Goal: Information Seeking & Learning: Learn about a topic

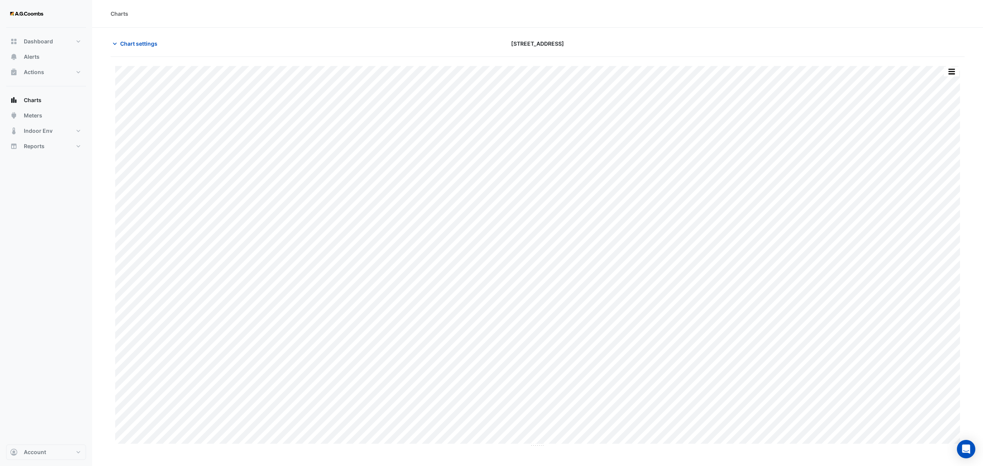
type input "**********"
click at [130, 43] on span "Chart settings" at bounding box center [138, 44] width 37 height 8
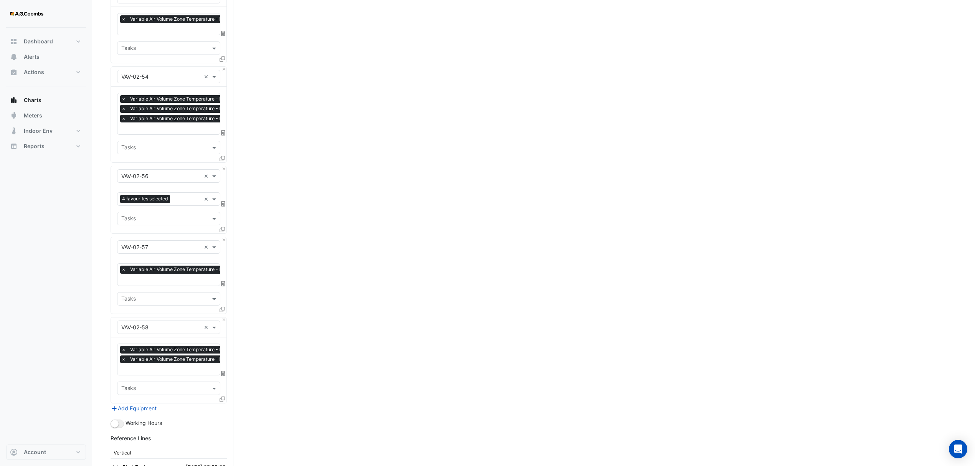
scroll to position [4546, 0]
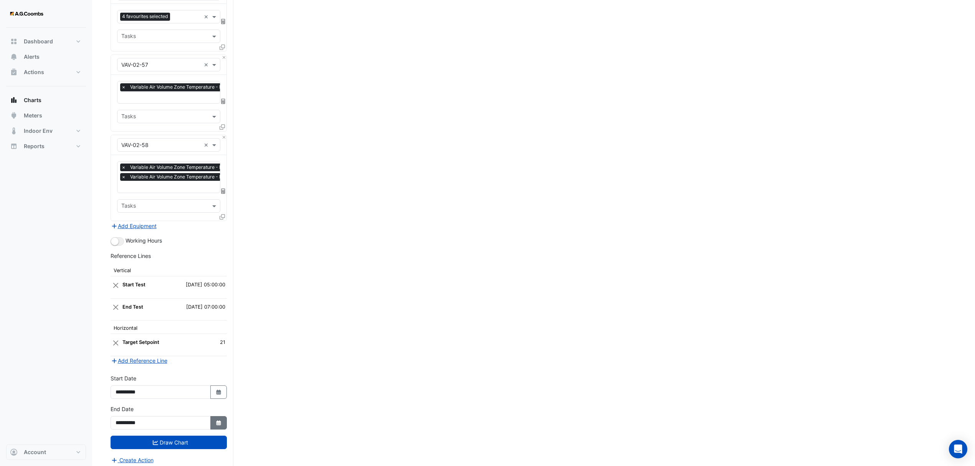
click at [219, 416] on button "Select Date" at bounding box center [218, 422] width 17 height 13
click at [161, 377] on div "25" at bounding box center [160, 378] width 12 height 12
type input "**********"
click at [137, 436] on button "Draw Chart" at bounding box center [169, 442] width 116 height 13
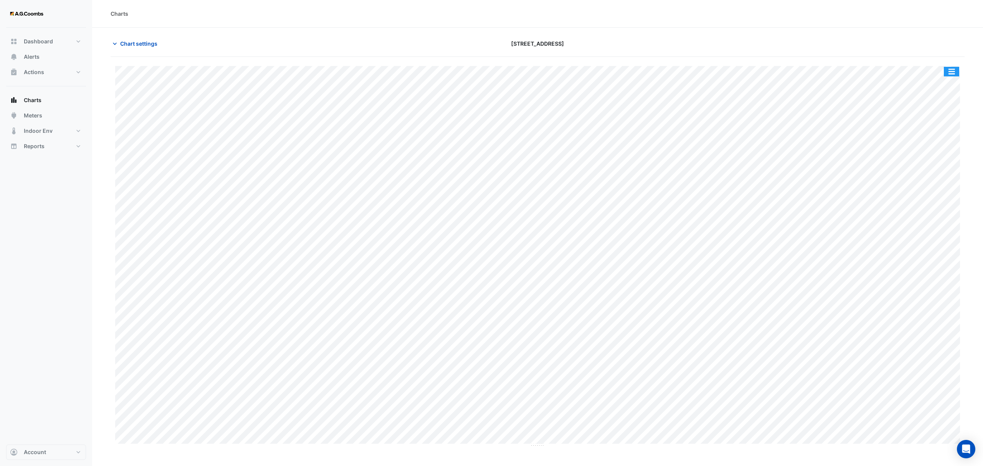
click at [959, 70] on div "Split by Equip Split All Print Save as JPEG Save as PNG Pivot Data Table Export…" at bounding box center [951, 71] width 16 height 10
click at [956, 71] on button "button" at bounding box center [951, 72] width 15 height 10
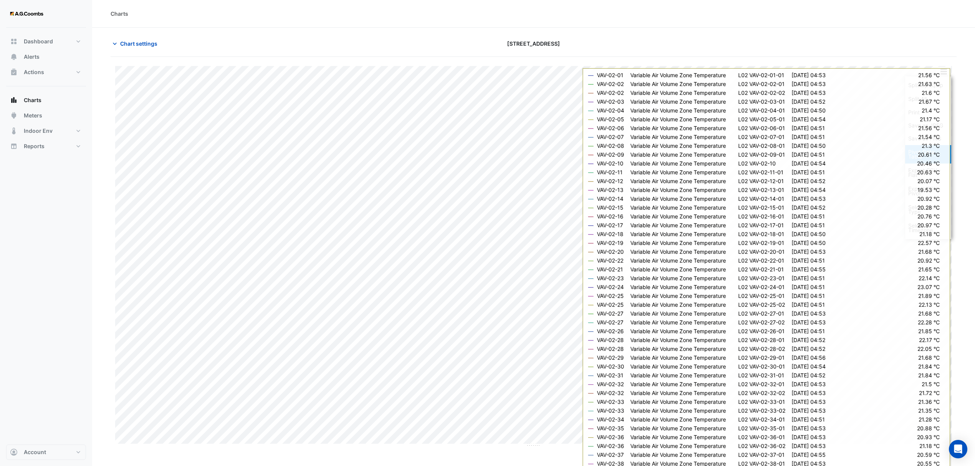
click at [925, 153] on div "Pivot Data Table" at bounding box center [928, 154] width 46 height 18
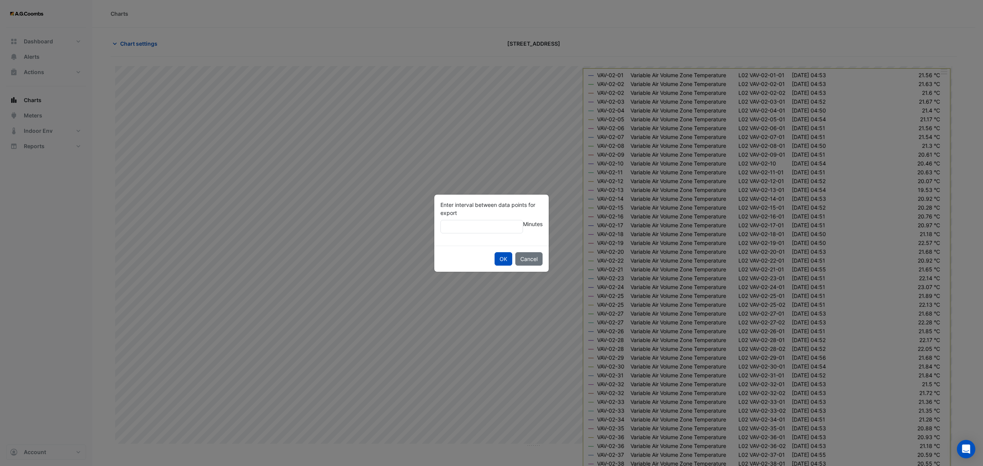
type input "**"
click at [498, 255] on button "OK" at bounding box center [504, 258] width 18 height 13
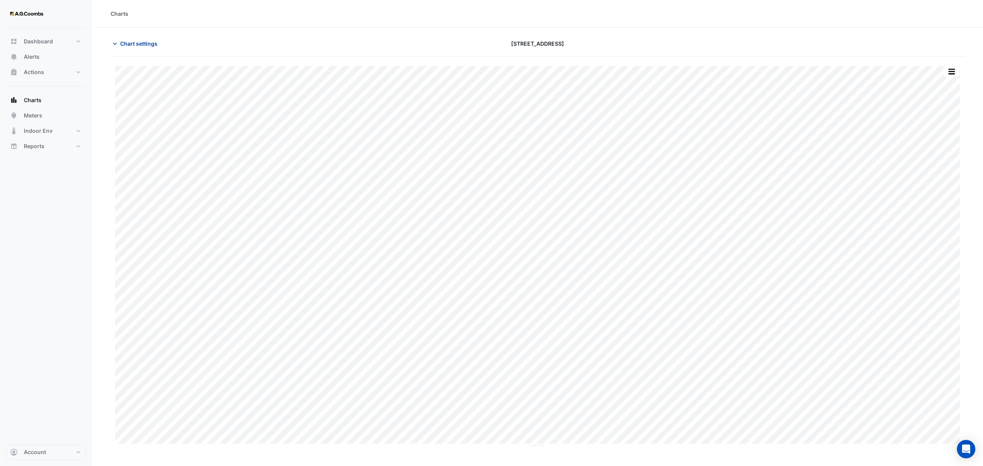
click at [123, 43] on span "Chart settings" at bounding box center [138, 44] width 37 height 8
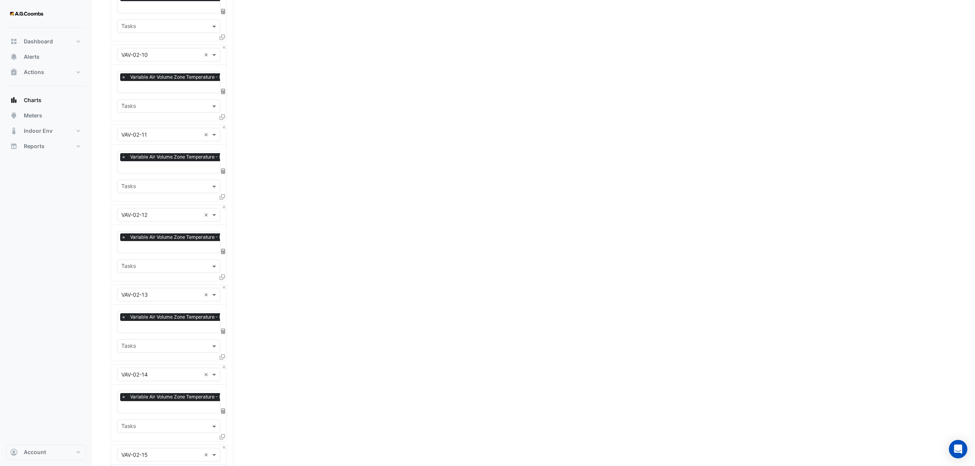
scroll to position [1075, 0]
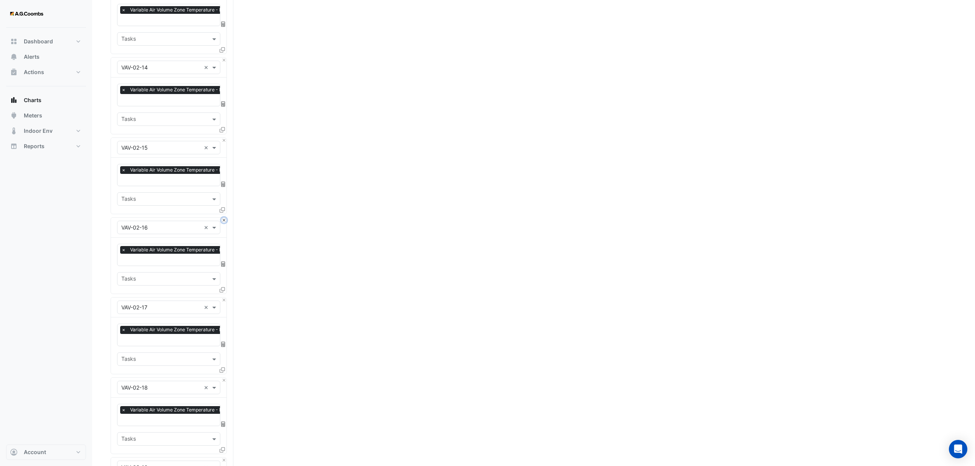
click at [225, 218] on button "Close" at bounding box center [224, 220] width 5 height 5
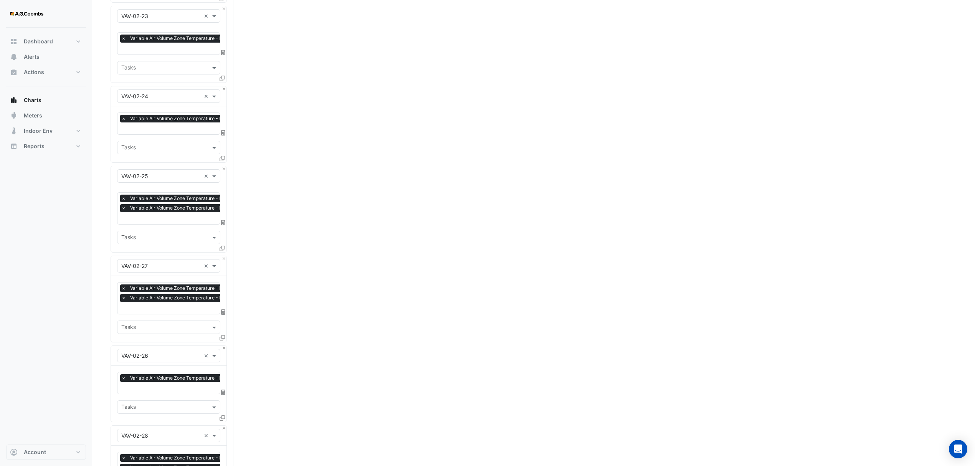
scroll to position [1690, 0]
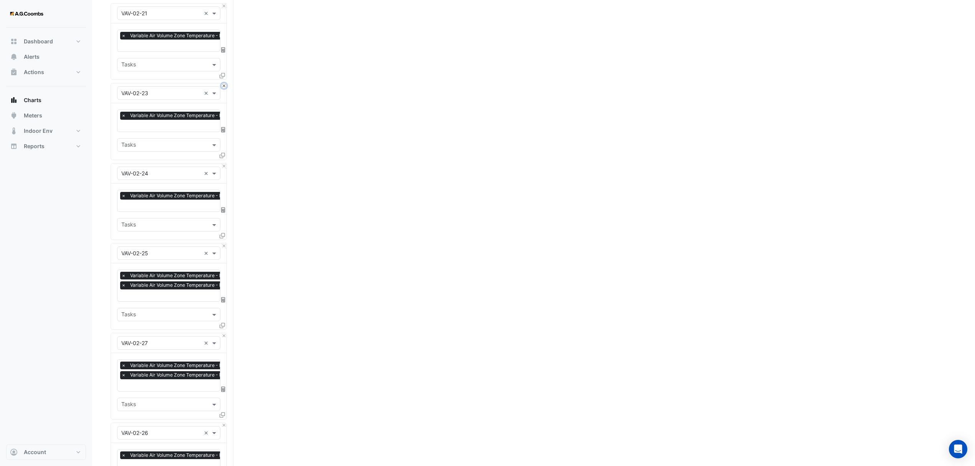
click at [224, 85] on button "Close" at bounding box center [224, 85] width 5 height 5
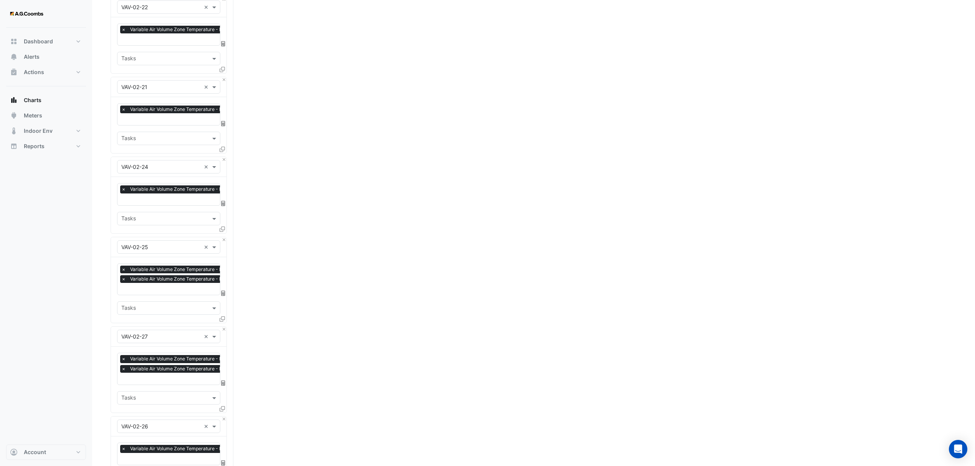
scroll to position [1536, 0]
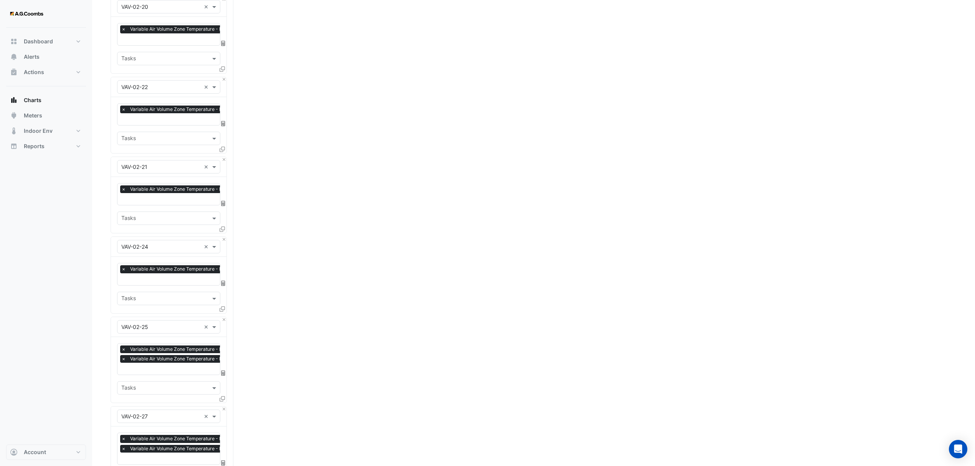
click at [224, 77] on button "Close" at bounding box center [224, 79] width 5 height 5
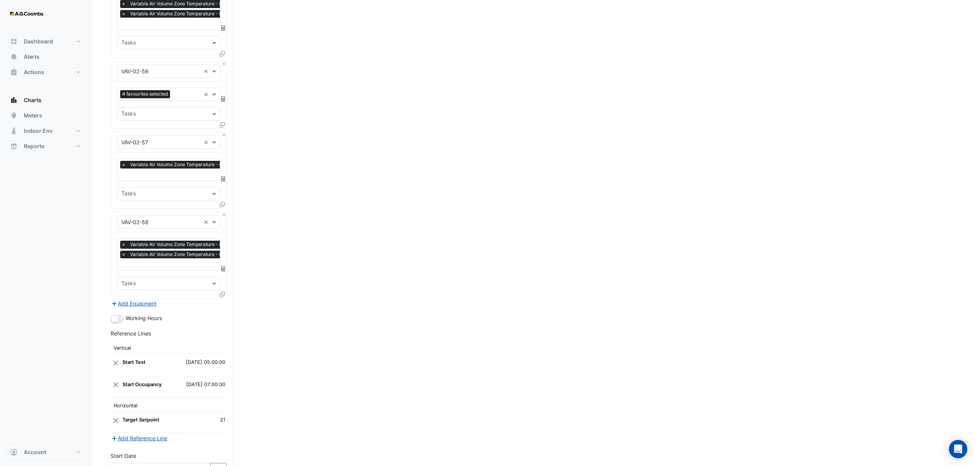
scroll to position [4307, 0]
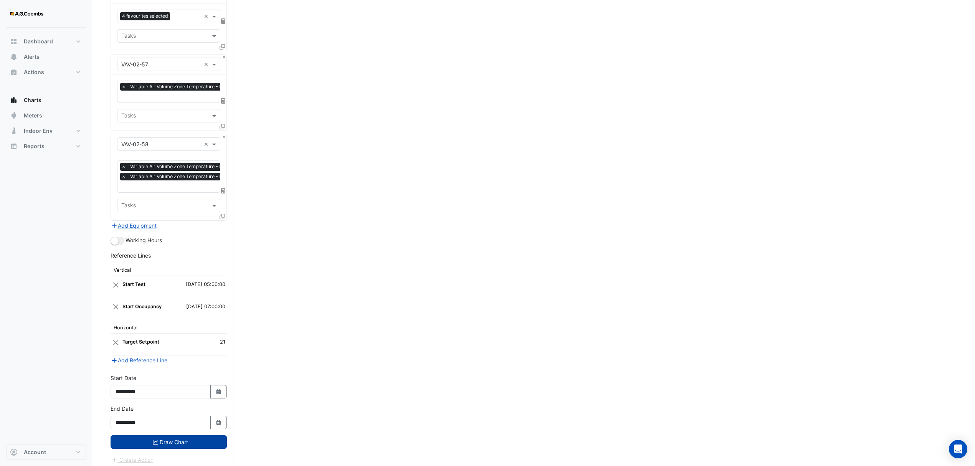
click at [162, 440] on button "Draw Chart" at bounding box center [169, 441] width 116 height 13
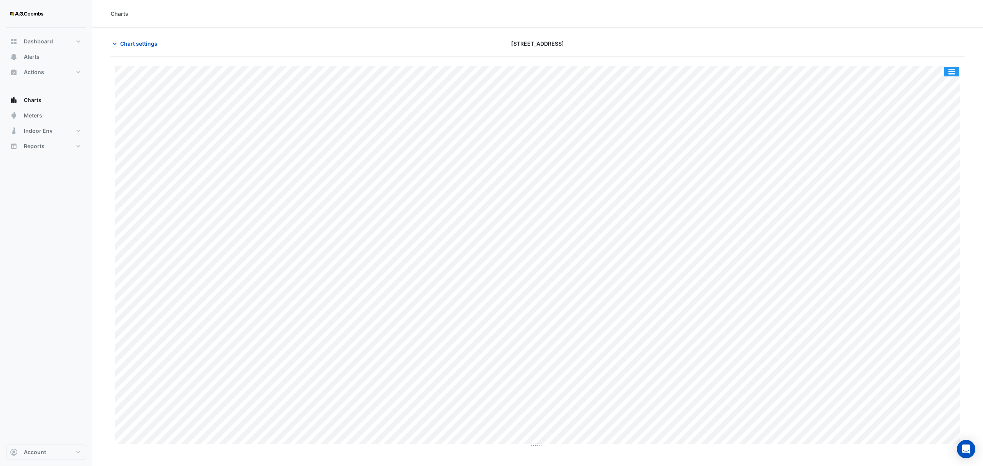
click at [952, 68] on button "button" at bounding box center [951, 72] width 15 height 10
click at [944, 160] on div "Pivot Data Table" at bounding box center [936, 154] width 46 height 18
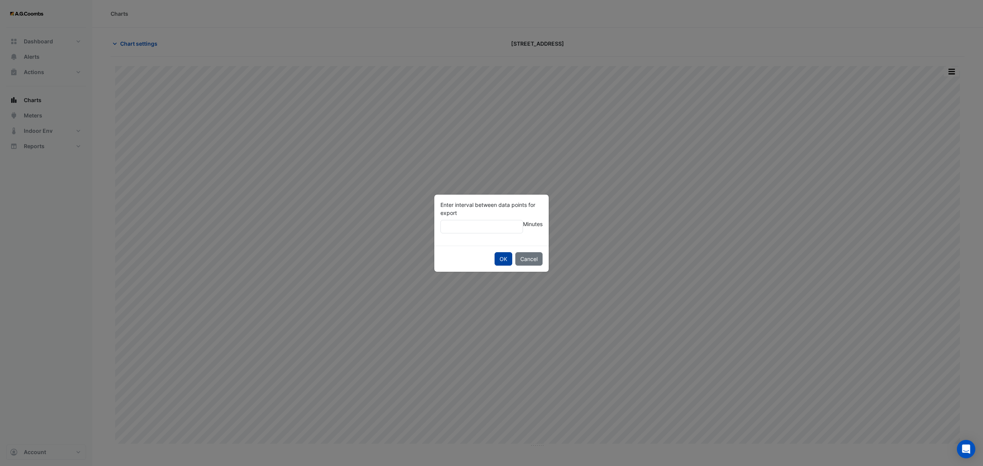
type input "**"
click at [498, 259] on button "OK" at bounding box center [504, 258] width 18 height 13
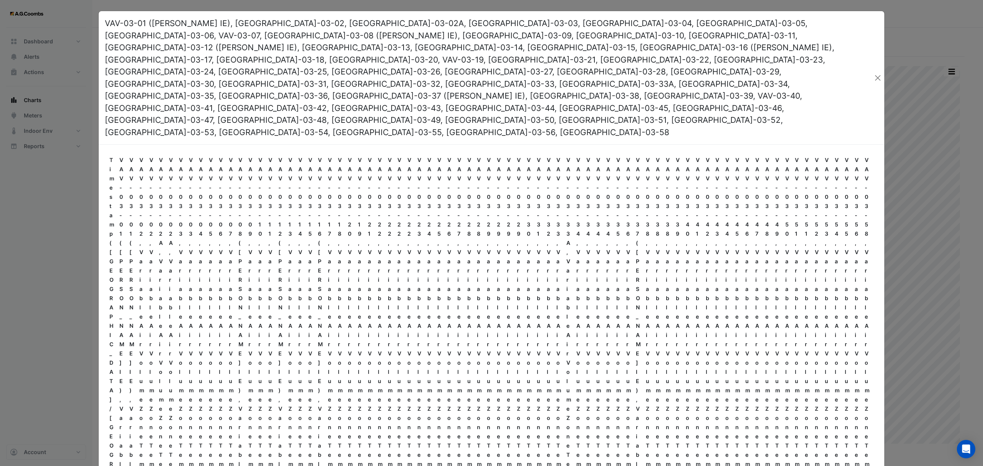
drag, startPoint x: 131, startPoint y: 432, endPoint x: 144, endPoint y: 440, distance: 15.0
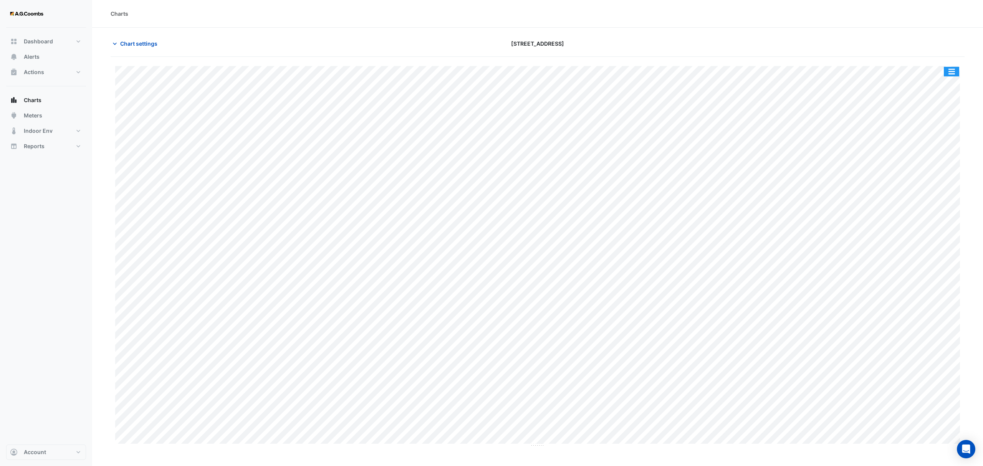
click at [949, 74] on button "button" at bounding box center [951, 72] width 15 height 10
click at [935, 157] on div "Pivot Data Table" at bounding box center [936, 154] width 46 height 18
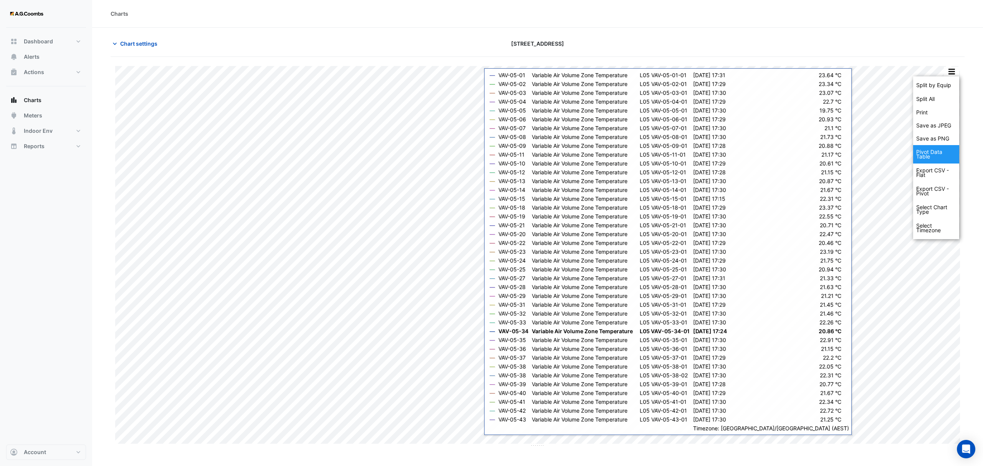
click at [941, 156] on div "Pivot Data Table" at bounding box center [936, 154] width 46 height 18
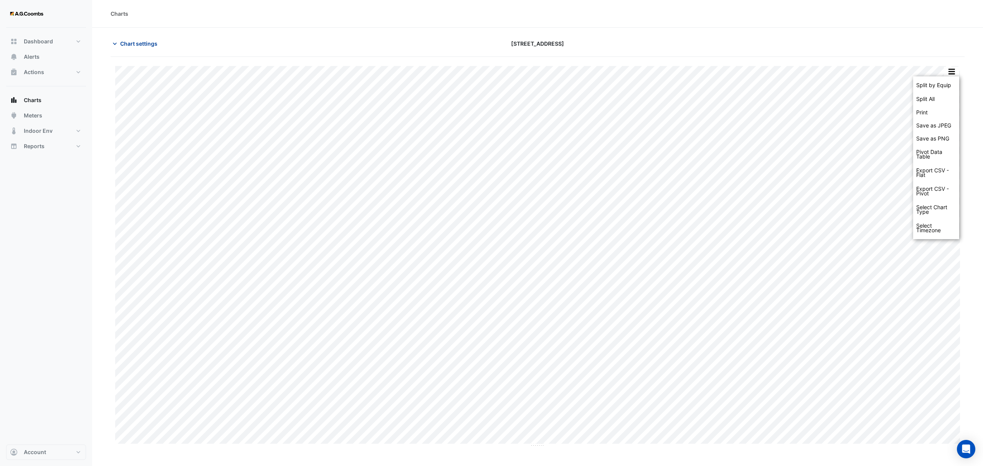
click at [132, 45] on span "Chart settings" at bounding box center [138, 44] width 37 height 8
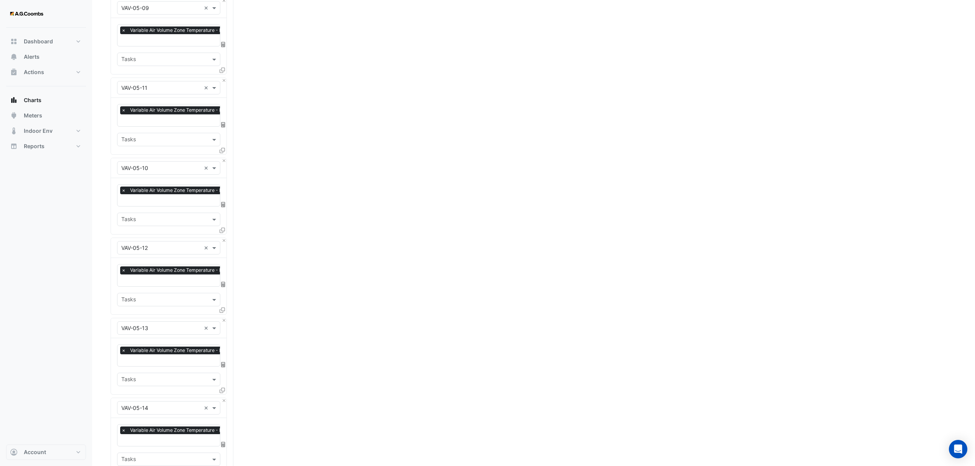
scroll to position [973, 0]
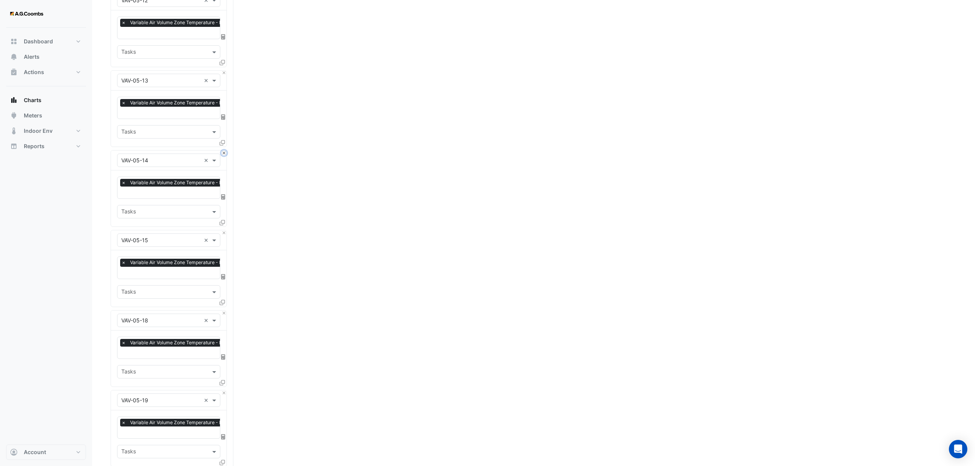
click at [223, 151] on button "Close" at bounding box center [224, 153] width 5 height 5
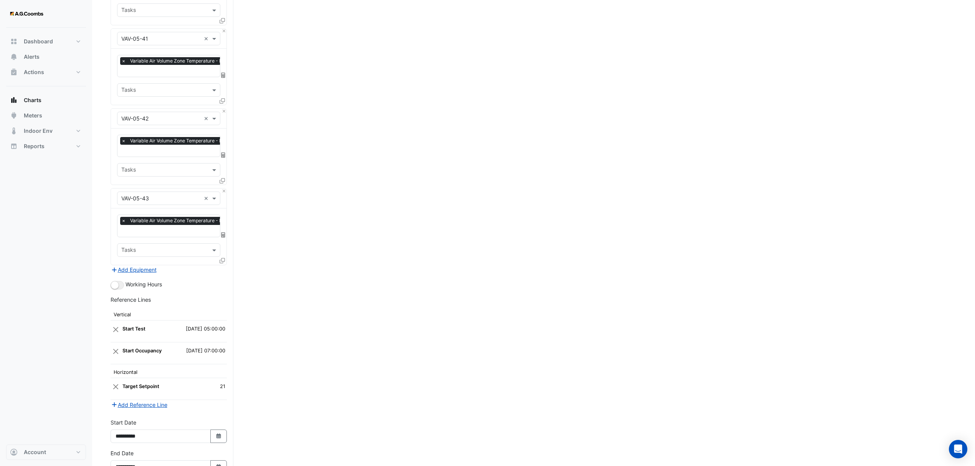
scroll to position [2910, 0]
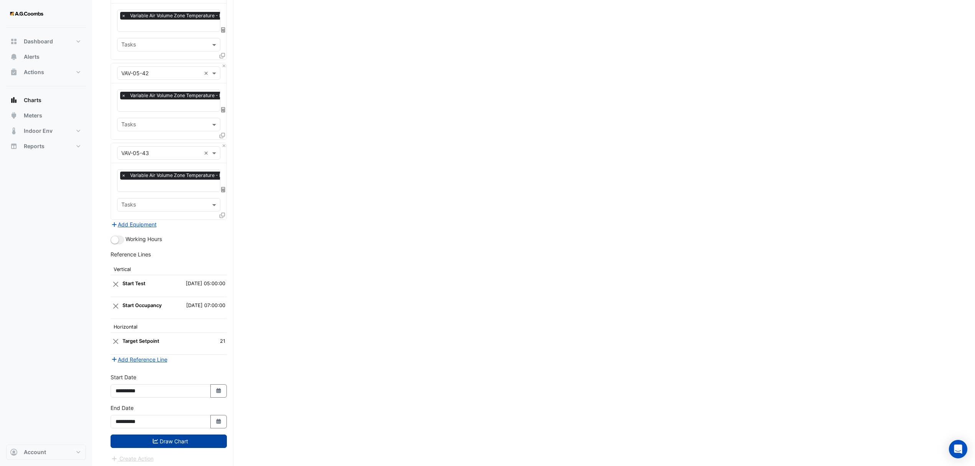
click at [133, 441] on button "Draw Chart" at bounding box center [169, 441] width 116 height 13
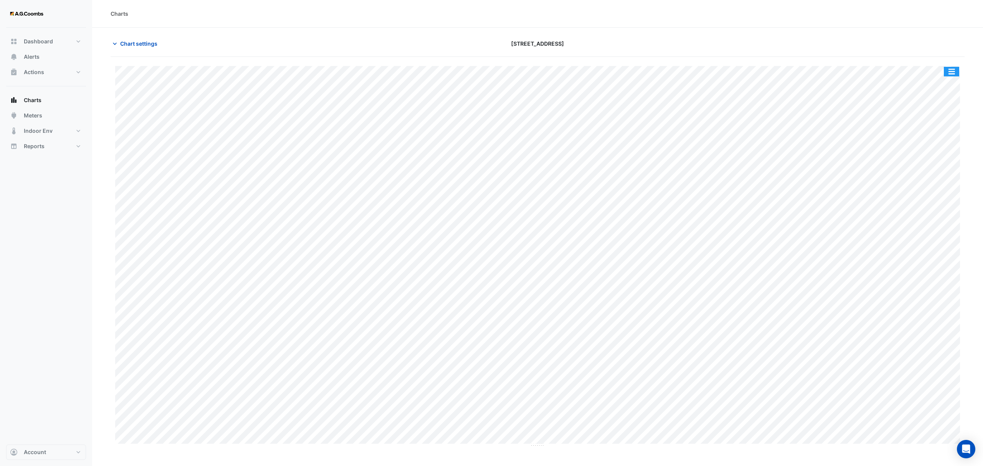
click at [952, 70] on button "button" at bounding box center [951, 72] width 15 height 10
click at [930, 156] on div "Pivot Data Table" at bounding box center [936, 154] width 46 height 18
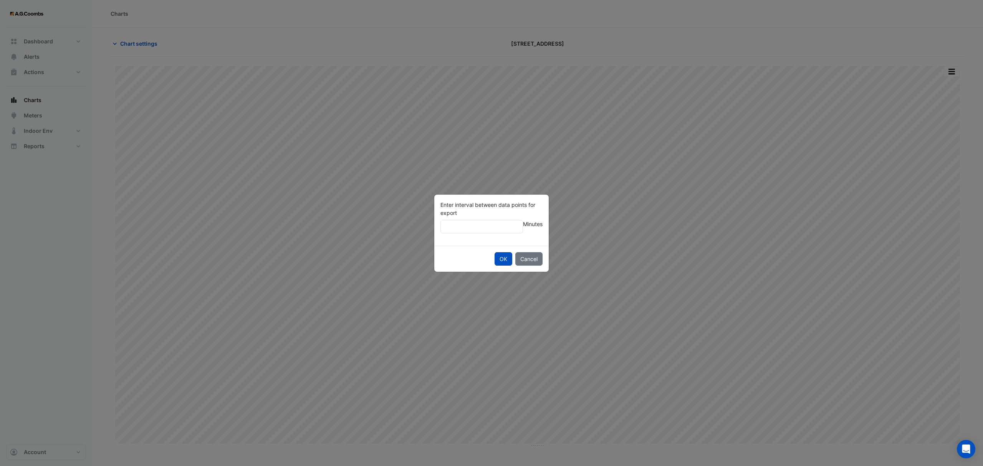
type input "**"
click button "OK" at bounding box center [504, 258] width 18 height 13
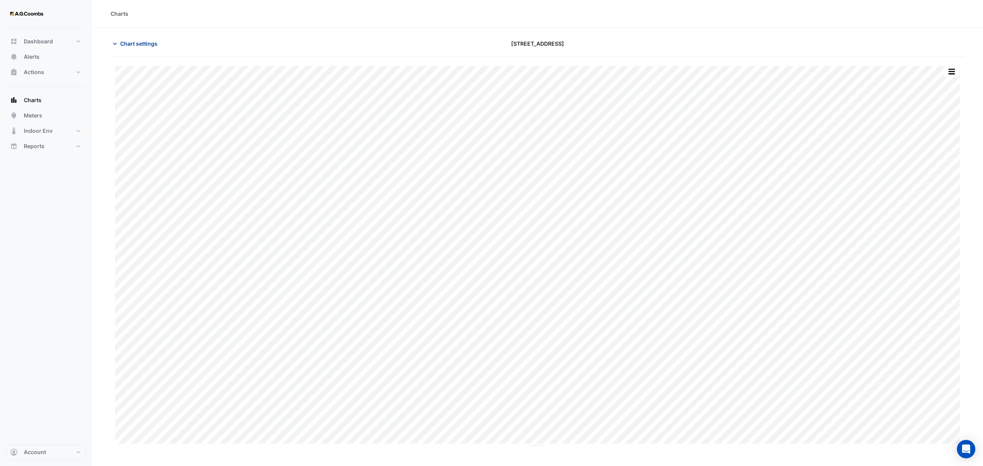
click at [147, 45] on span "Chart settings" at bounding box center [138, 44] width 37 height 8
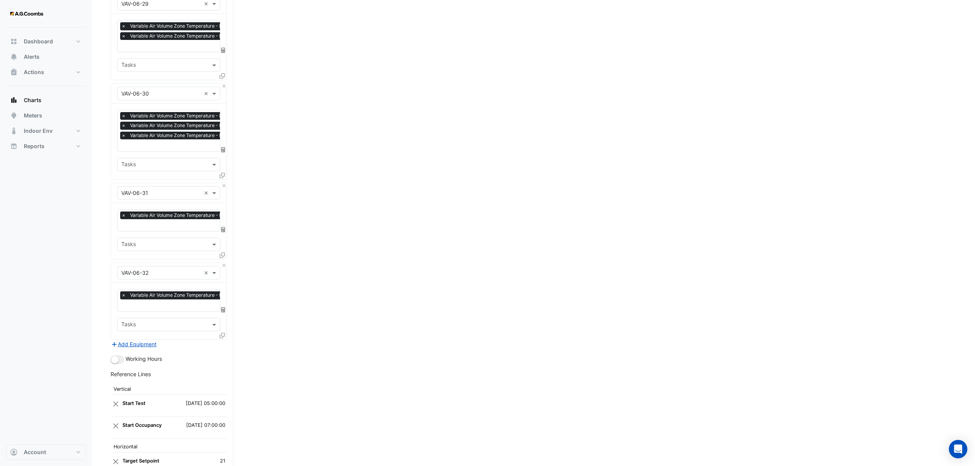
scroll to position [2238, 0]
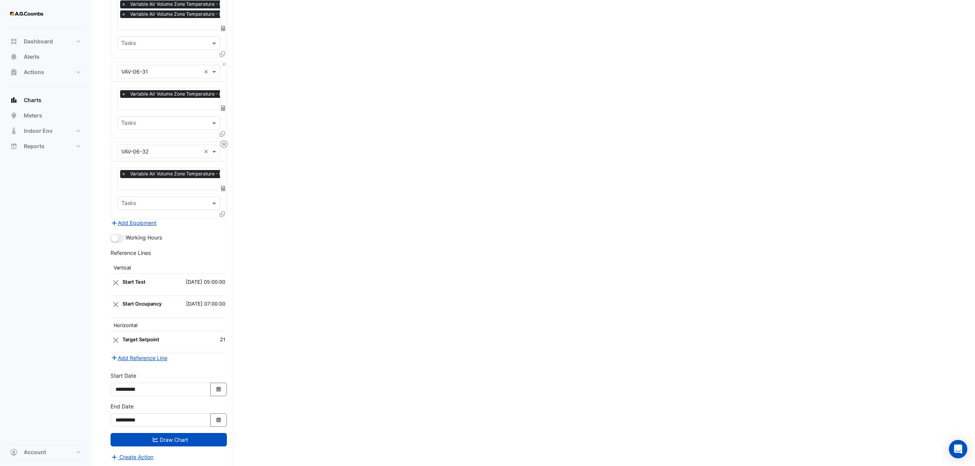
click at [222, 142] on button "Close" at bounding box center [224, 144] width 5 height 5
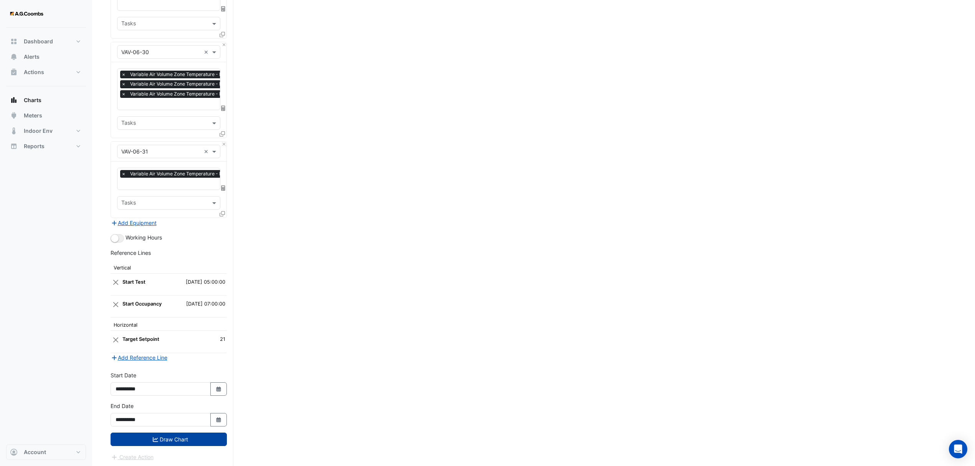
click at [157, 437] on icon "submit" at bounding box center [155, 439] width 5 height 5
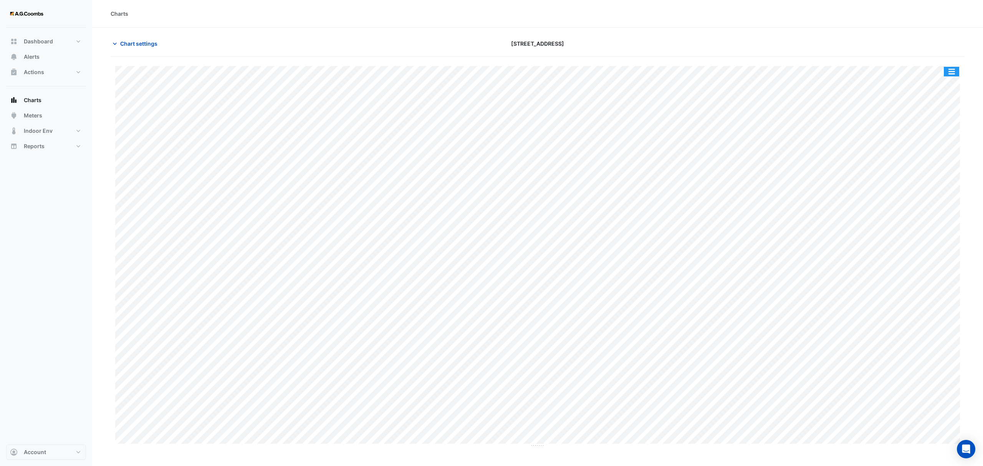
click at [953, 74] on button "button" at bounding box center [951, 72] width 15 height 10
click at [934, 152] on div "Pivot Data Table" at bounding box center [936, 154] width 46 height 18
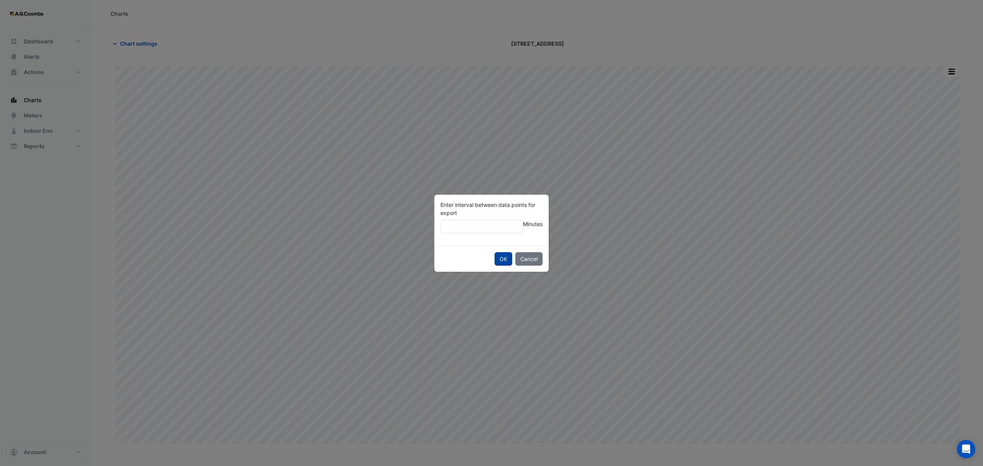
type input "**"
click at [500, 260] on button "OK" at bounding box center [504, 258] width 18 height 13
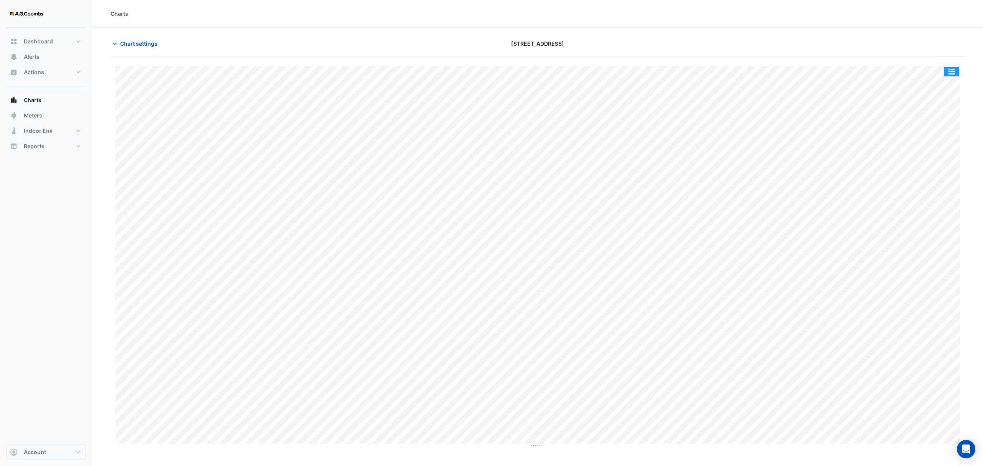
click at [955, 71] on button "button" at bounding box center [951, 72] width 15 height 10
click at [953, 154] on div "Pivot Data Table" at bounding box center [936, 154] width 46 height 18
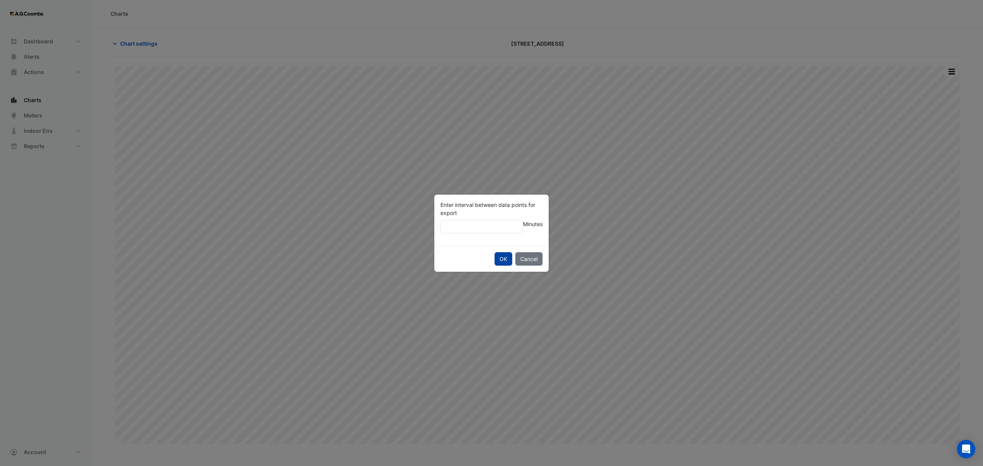
type input "**"
click at [509, 255] on button "OK" at bounding box center [504, 258] width 18 height 13
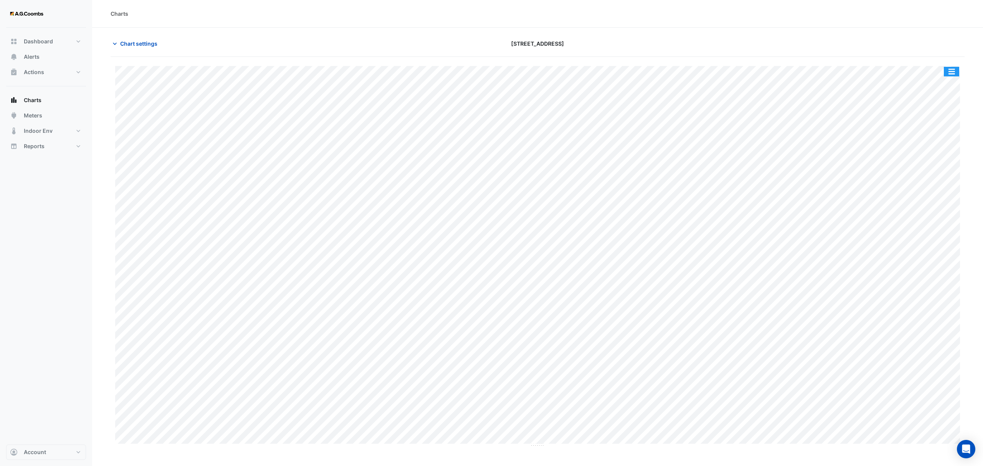
click at [951, 68] on button "button" at bounding box center [951, 72] width 15 height 10
click at [937, 150] on div "Pivot Data Table" at bounding box center [936, 154] width 46 height 18
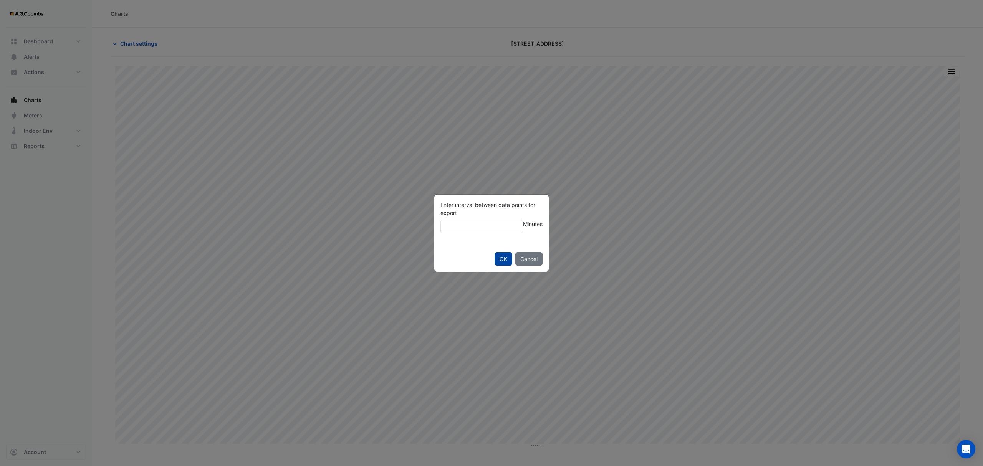
type input "**"
click at [503, 256] on button "OK" at bounding box center [504, 258] width 18 height 13
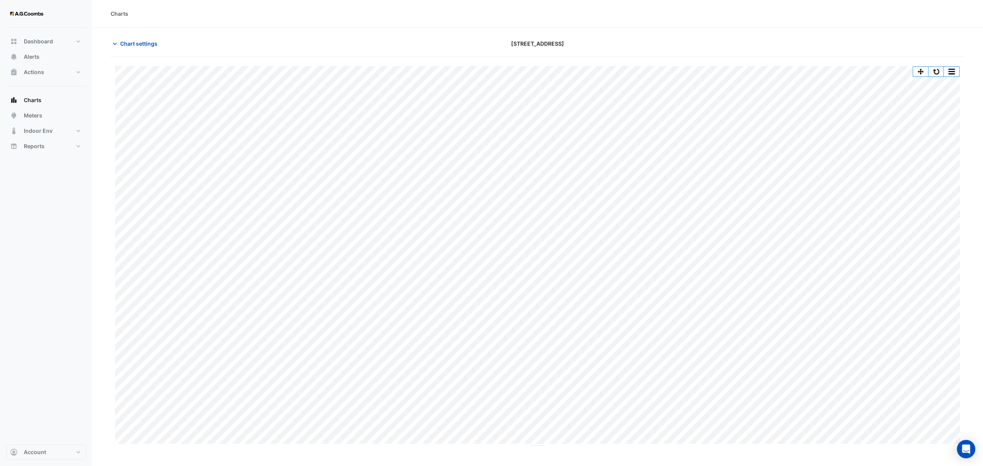
click at [954, 72] on button "button" at bounding box center [951, 72] width 15 height 10
click at [942, 157] on div "Pivot Data Table" at bounding box center [936, 154] width 46 height 18
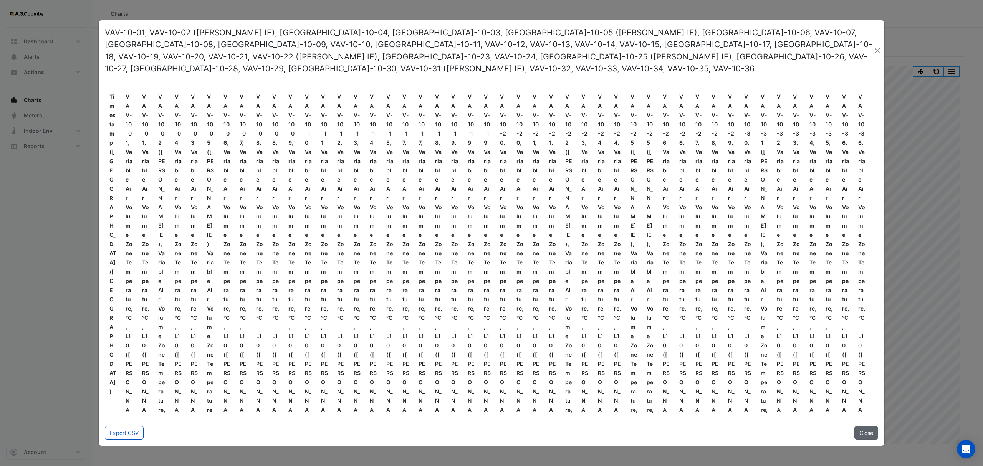
click at [872, 430] on button "Close" at bounding box center [866, 432] width 24 height 13
